Goal: Task Accomplishment & Management: Complete application form

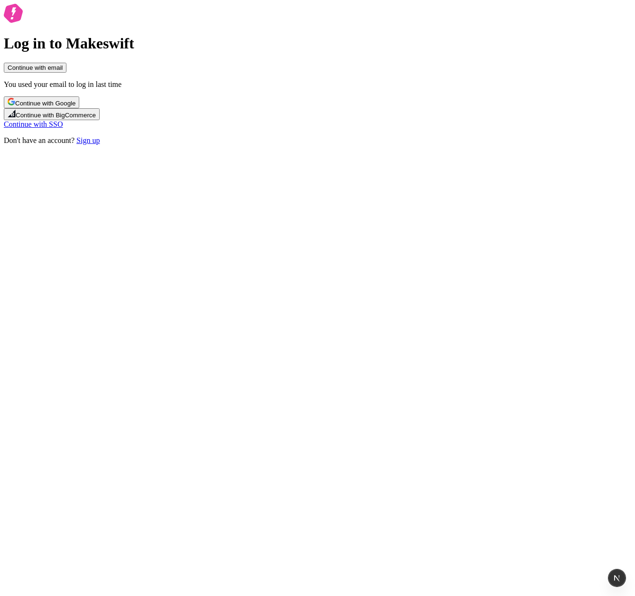
click at [100, 144] on link "Sign up" at bounding box center [87, 140] width 23 height 8
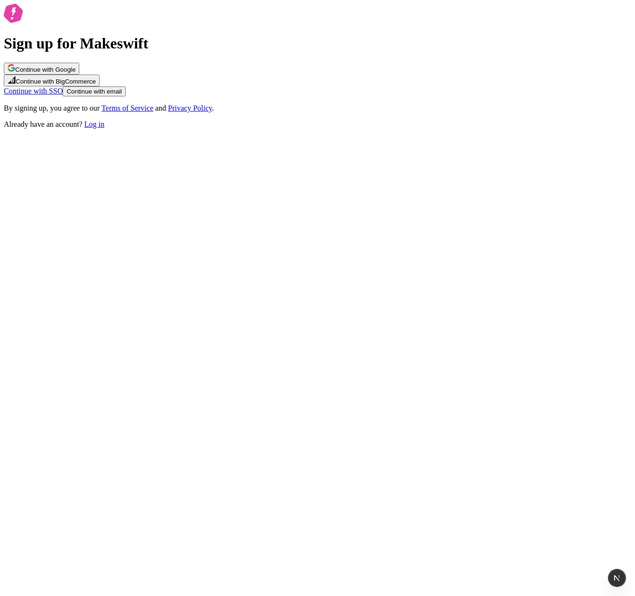
click at [104, 128] on link "Log in" at bounding box center [94, 124] width 20 height 8
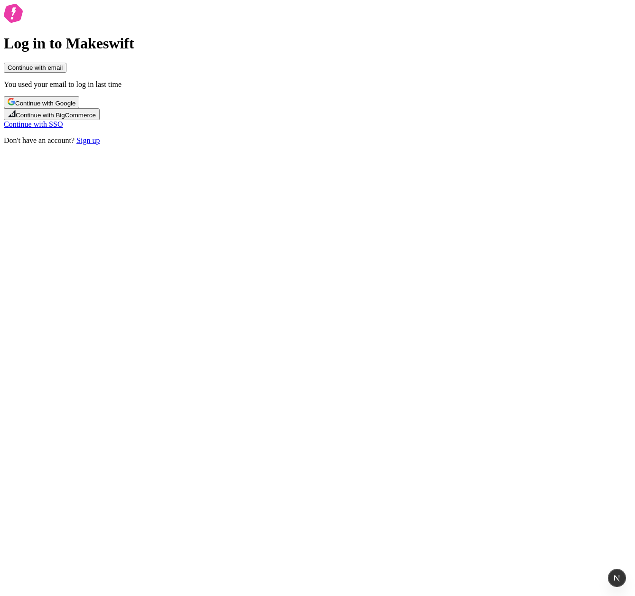
click at [100, 144] on link "Sign up" at bounding box center [87, 140] width 23 height 8
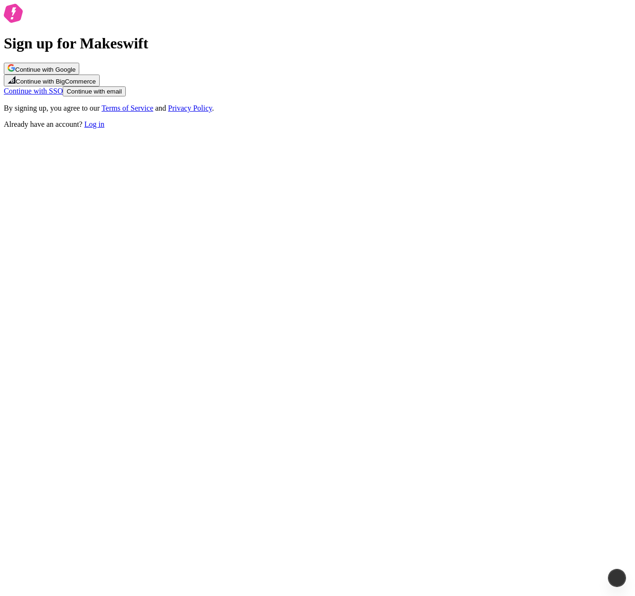
click at [104, 128] on link "Log in" at bounding box center [94, 124] width 20 height 8
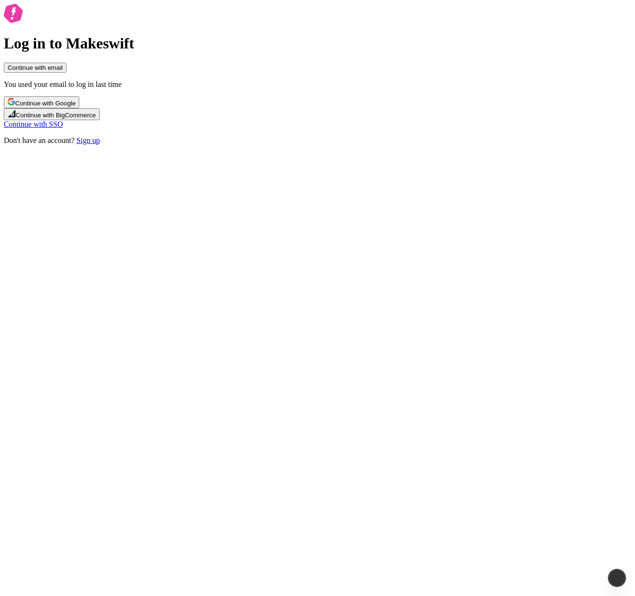
click at [100, 144] on link "Sign up" at bounding box center [87, 140] width 23 height 8
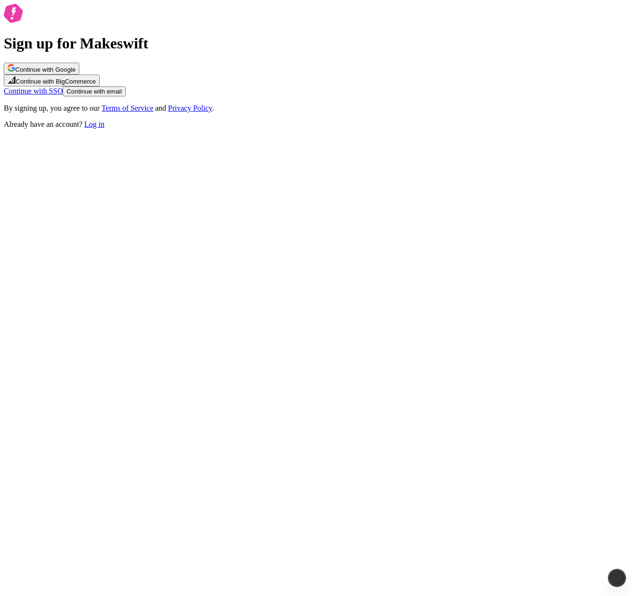
click at [104, 128] on link "Log in" at bounding box center [94, 124] width 20 height 8
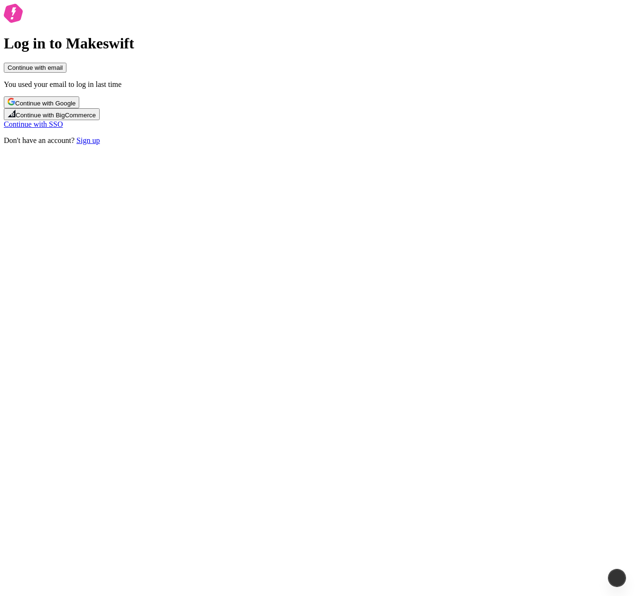
click at [100, 144] on link "Sign up" at bounding box center [87, 140] width 23 height 8
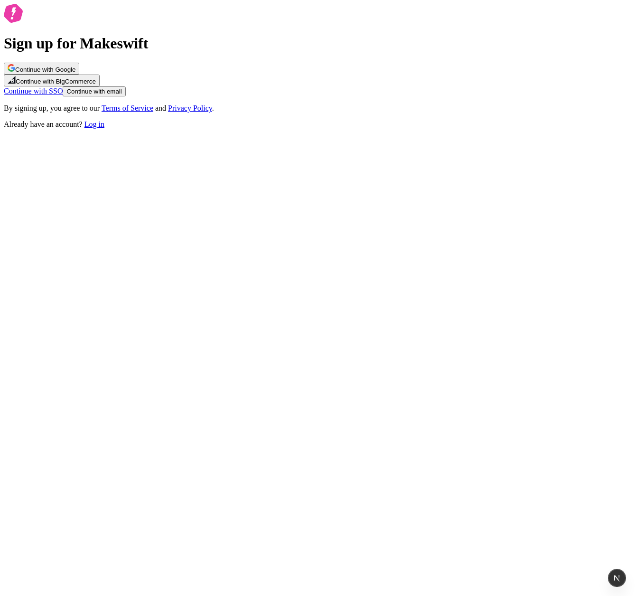
click at [104, 128] on link "Log in" at bounding box center [94, 124] width 20 height 8
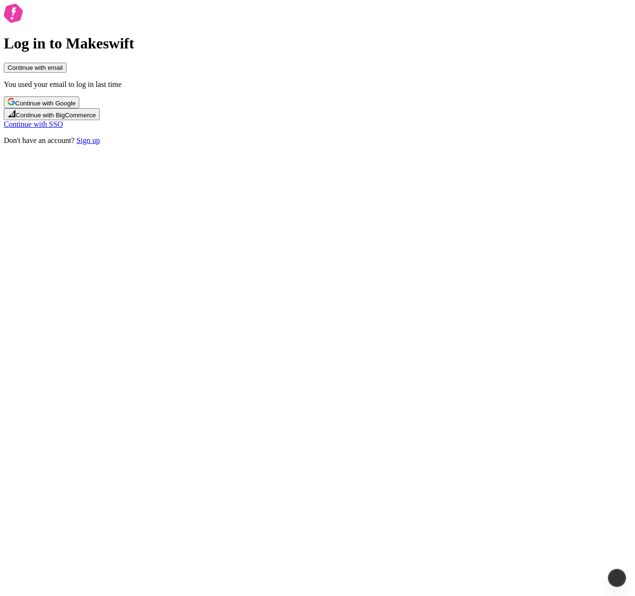
click at [100, 144] on link "Sign up" at bounding box center [87, 140] width 23 height 8
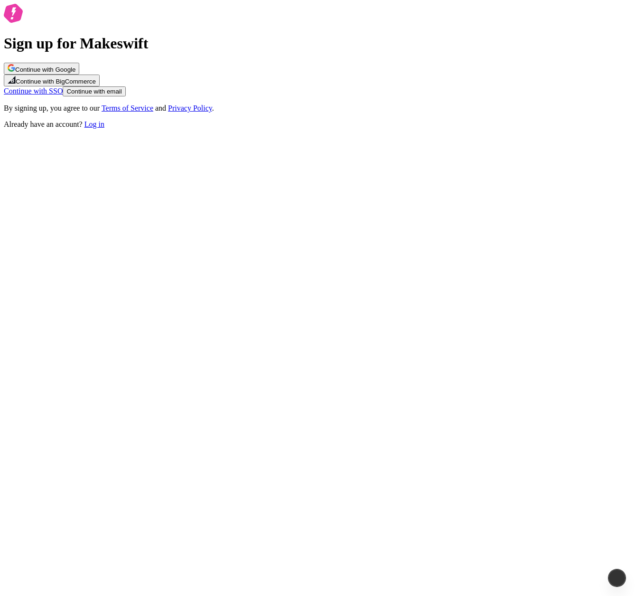
click at [104, 128] on link "Log in" at bounding box center [94, 124] width 20 height 8
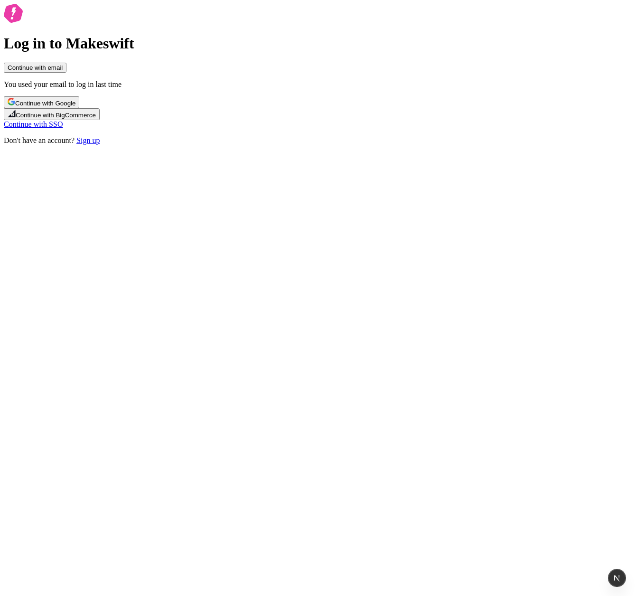
click at [100, 144] on link "Sign up" at bounding box center [87, 140] width 23 height 8
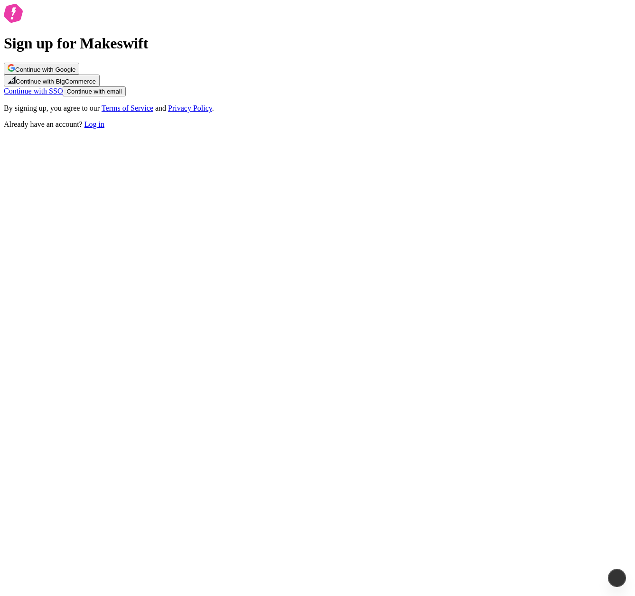
click at [104, 128] on link "Log in" at bounding box center [94, 124] width 20 height 8
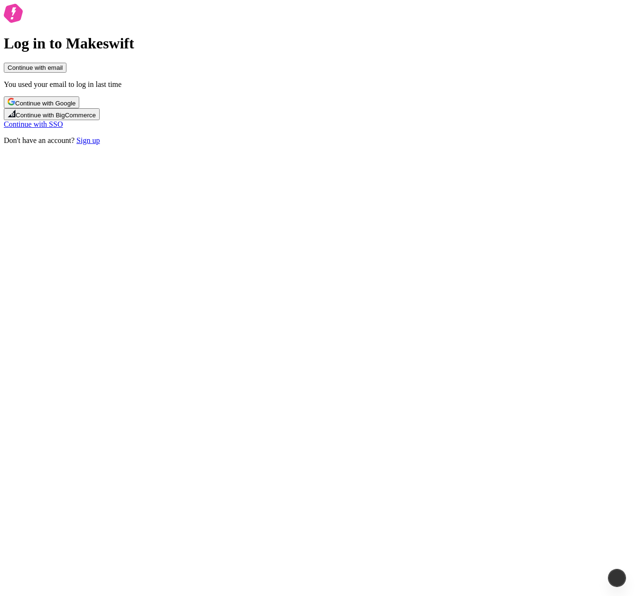
click at [100, 144] on link "Sign up" at bounding box center [87, 140] width 23 height 8
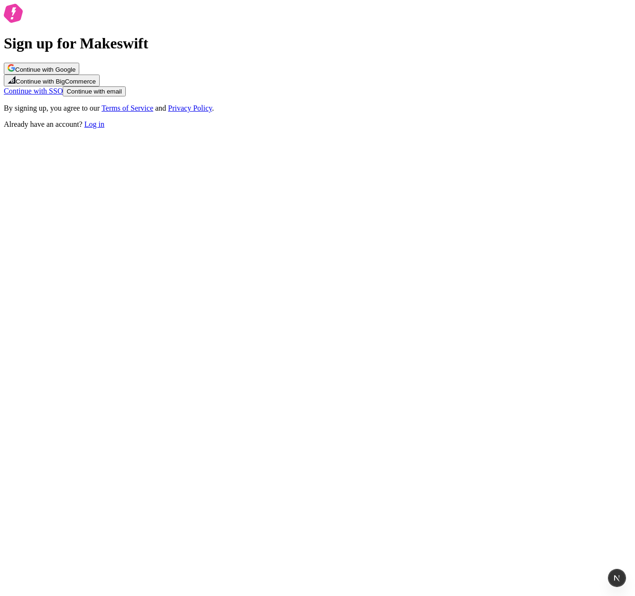
click at [104, 128] on link "Log in" at bounding box center [94, 124] width 20 height 8
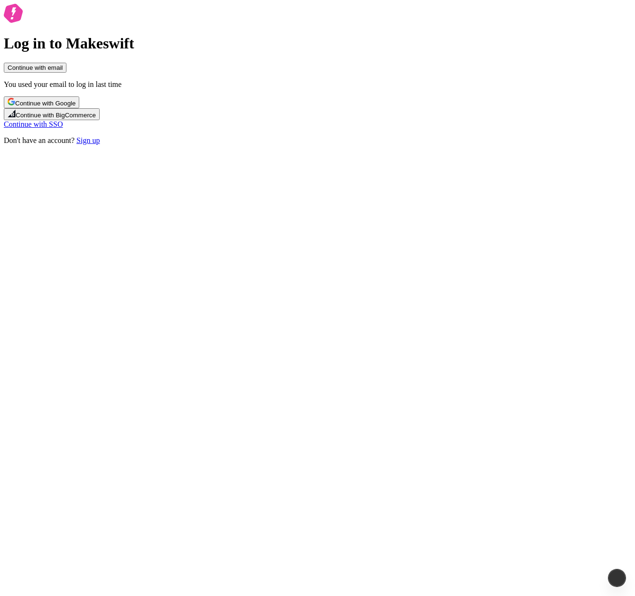
click at [100, 144] on link "Sign up" at bounding box center [87, 140] width 23 height 8
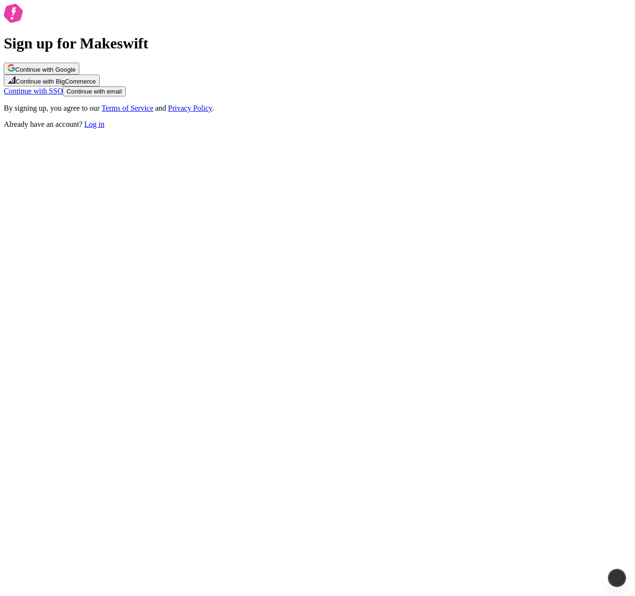
click at [104, 128] on link "Log in" at bounding box center [94, 124] width 20 height 8
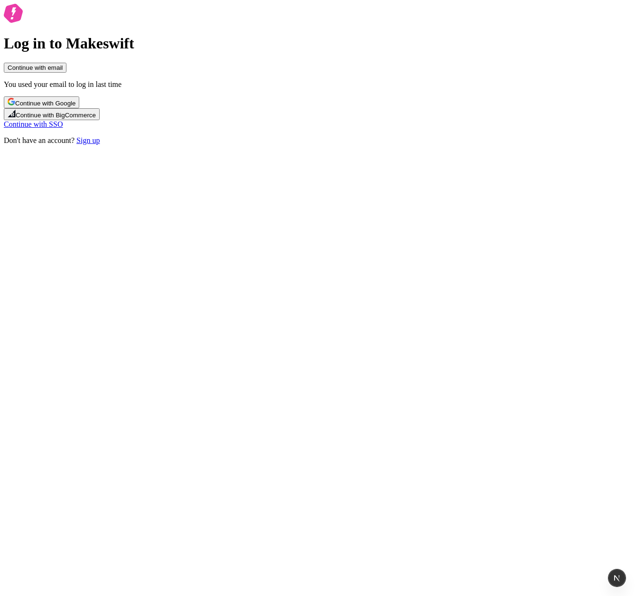
click at [100, 144] on link "Sign up" at bounding box center [87, 140] width 23 height 8
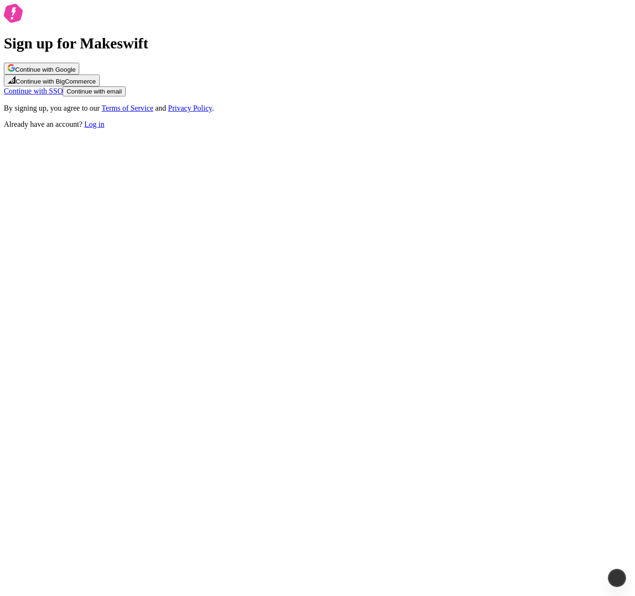
click at [104, 128] on link "Log in" at bounding box center [94, 124] width 20 height 8
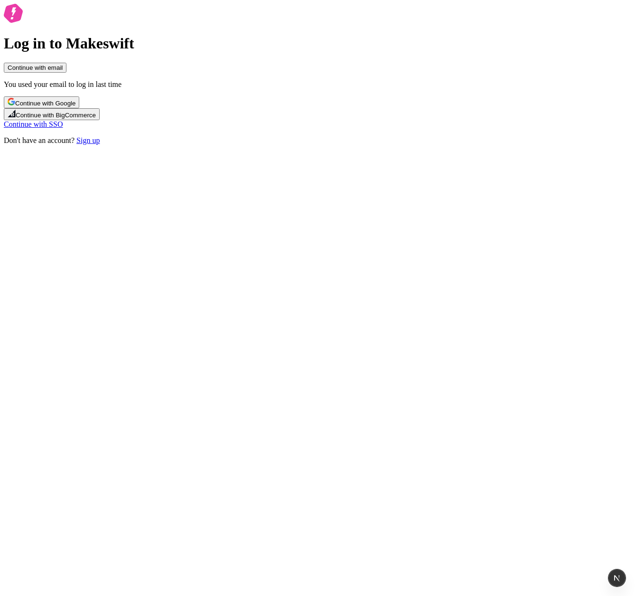
click at [4, 145] on div "Log in to Makeswift Continue with email You used your email to log in last time…" at bounding box center [317, 74] width 627 height 141
click at [72, 145] on div "Log in to Makeswift Continue with email You used your email to log in last time…" at bounding box center [317, 74] width 627 height 141
click at [100, 144] on link "Sign up" at bounding box center [87, 140] width 23 height 8
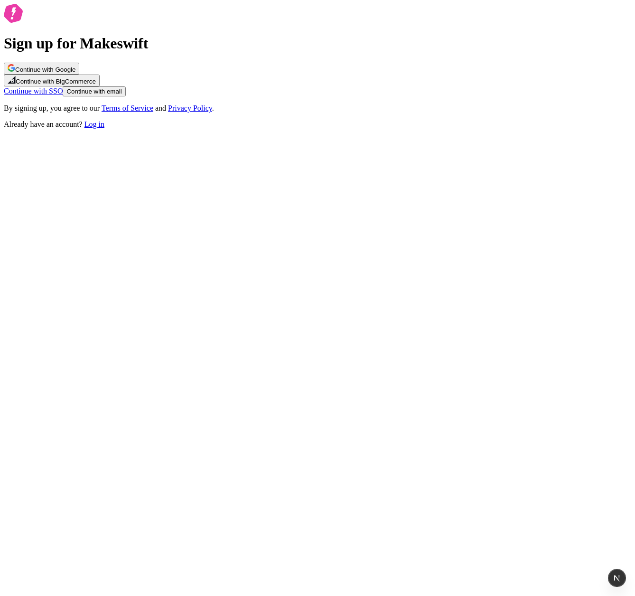
click at [104, 128] on link "Log in" at bounding box center [94, 124] width 20 height 8
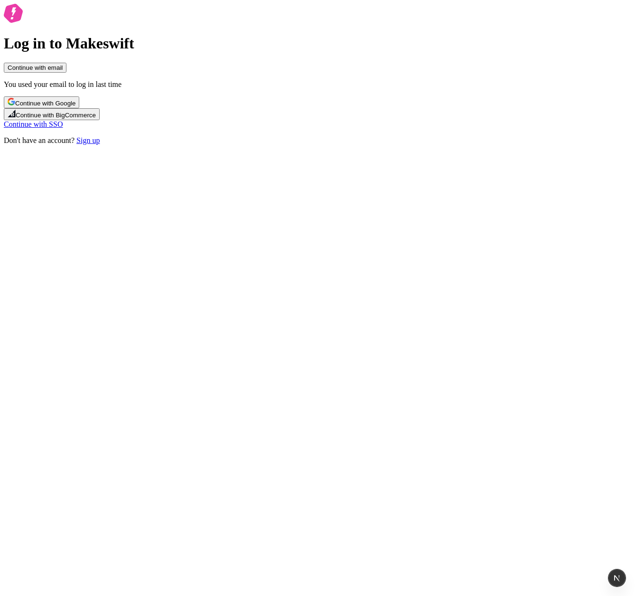
click at [100, 144] on link "Sign up" at bounding box center [87, 140] width 23 height 8
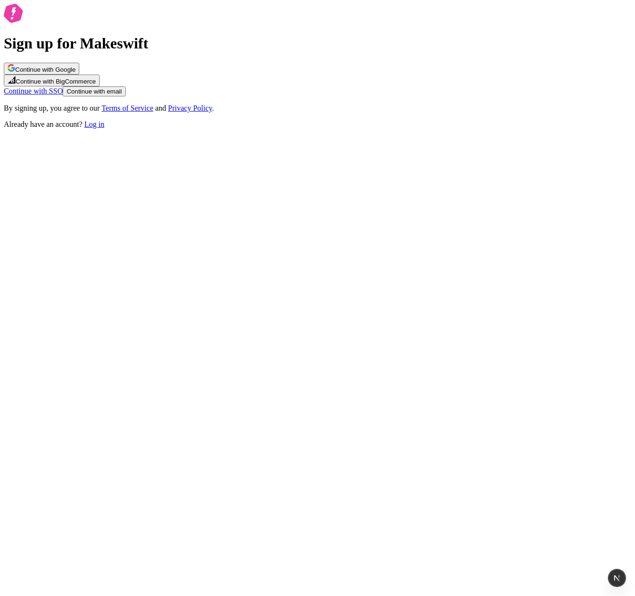
click at [82, 129] on div "Sign up for Makeswift Continue with Google Continue with BigCommerce Continue w…" at bounding box center [317, 66] width 627 height 125
